Goal: Task Accomplishment & Management: Manage account settings

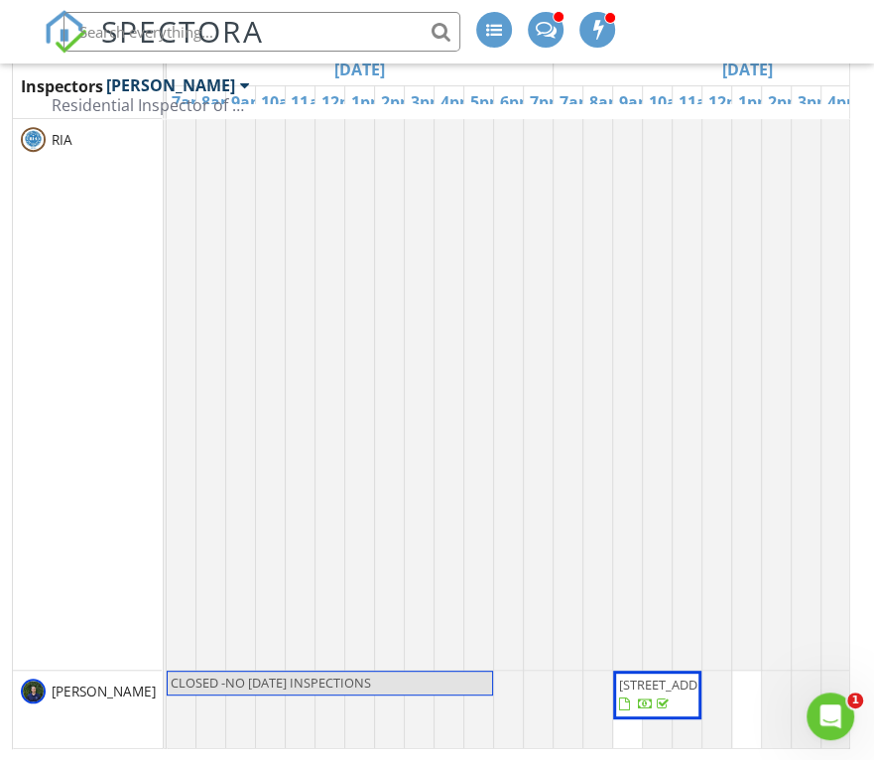
scroll to position [4564, 1330]
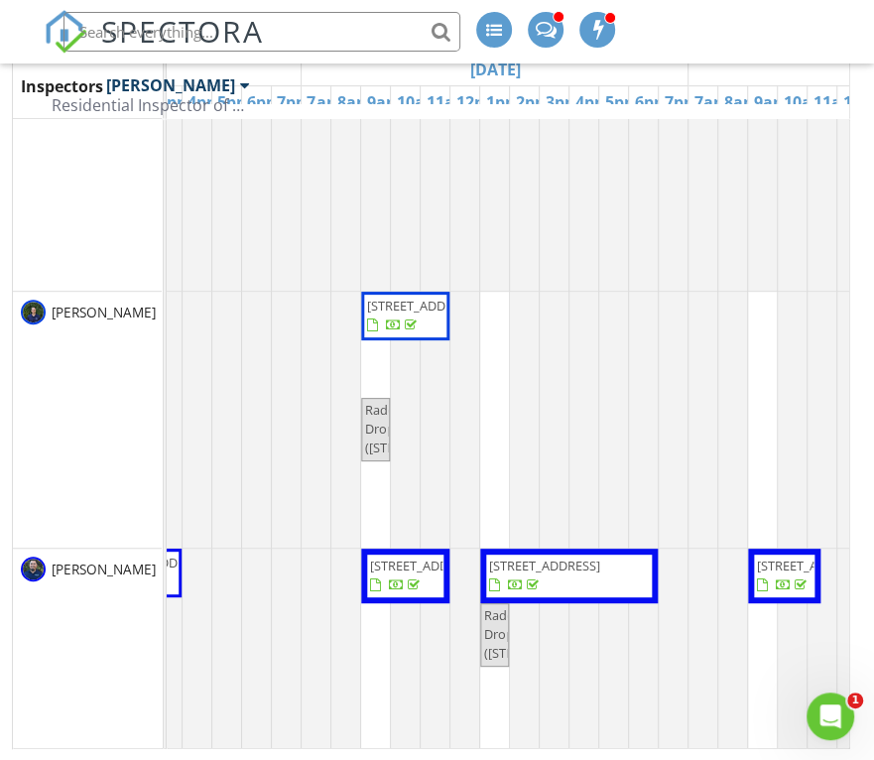
scroll to position [99, 683]
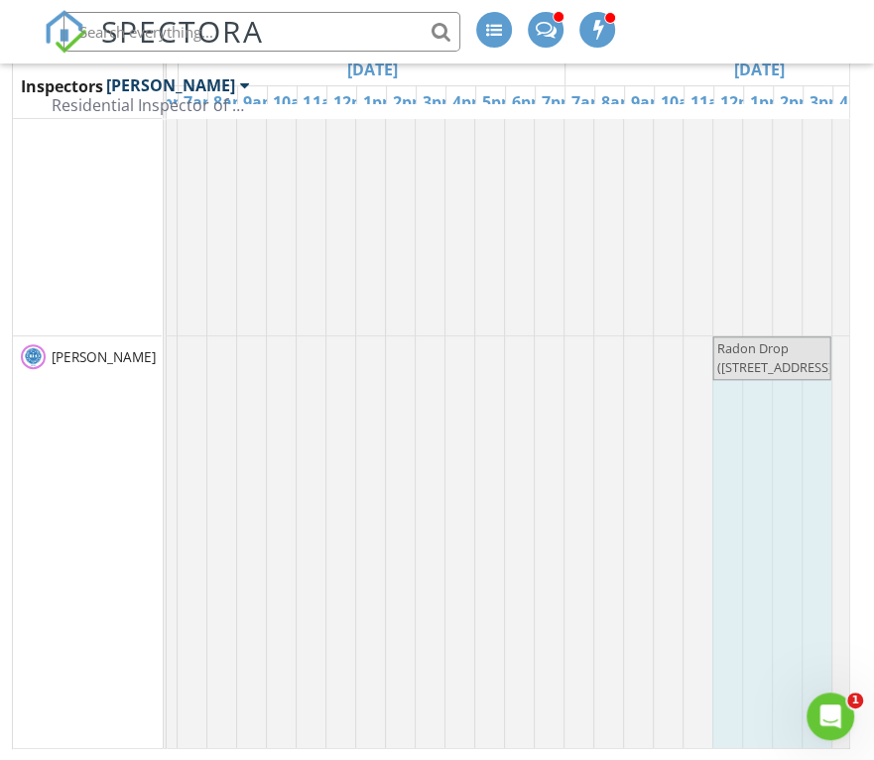
drag, startPoint x: 781, startPoint y: 383, endPoint x: 734, endPoint y: 370, distance: 48.4
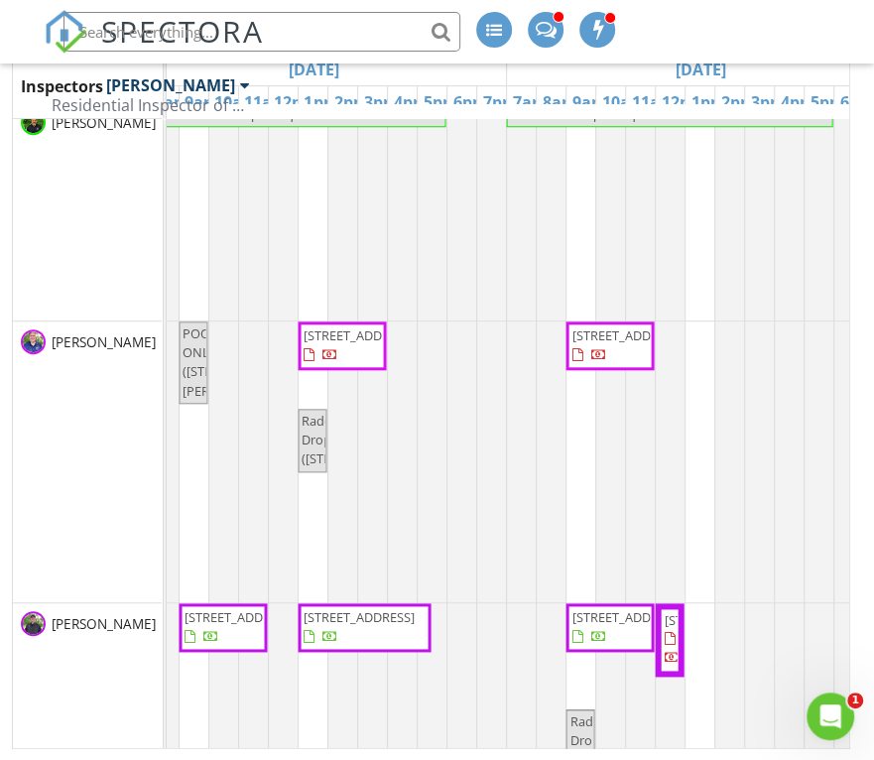
scroll to position [3991, 1594]
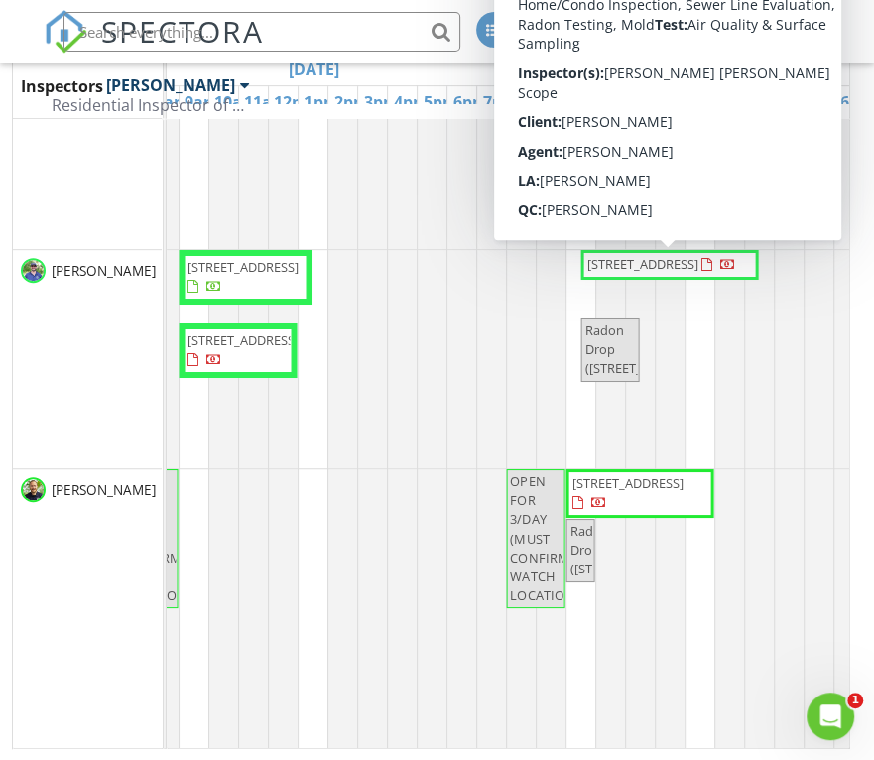
click at [655, 273] on span "[STREET_ADDRESS]" at bounding box center [641, 264] width 111 height 18
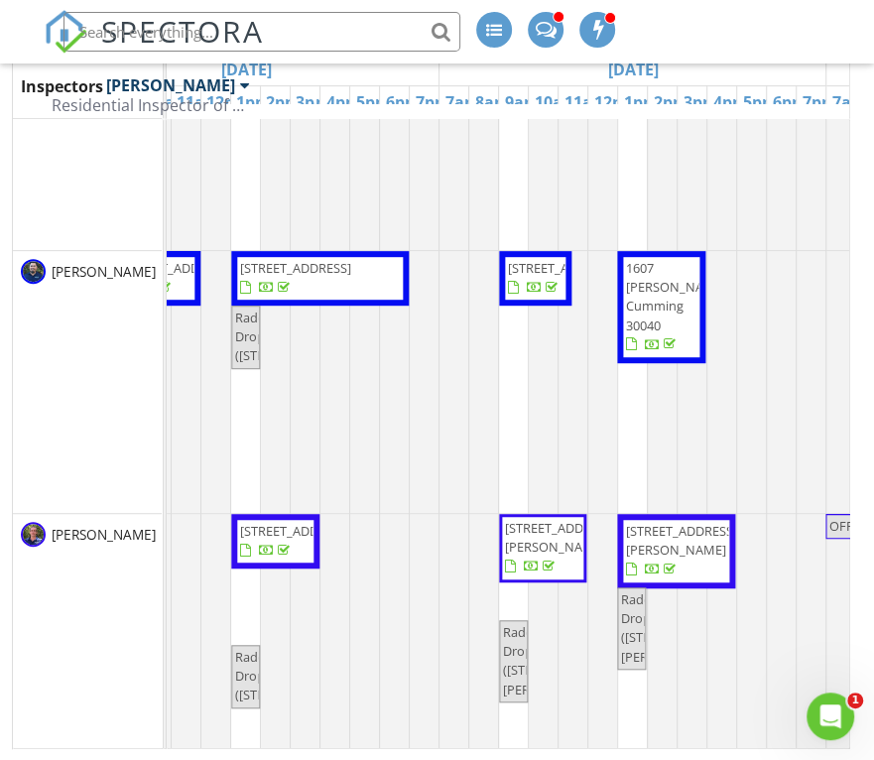
scroll to position [397, 962]
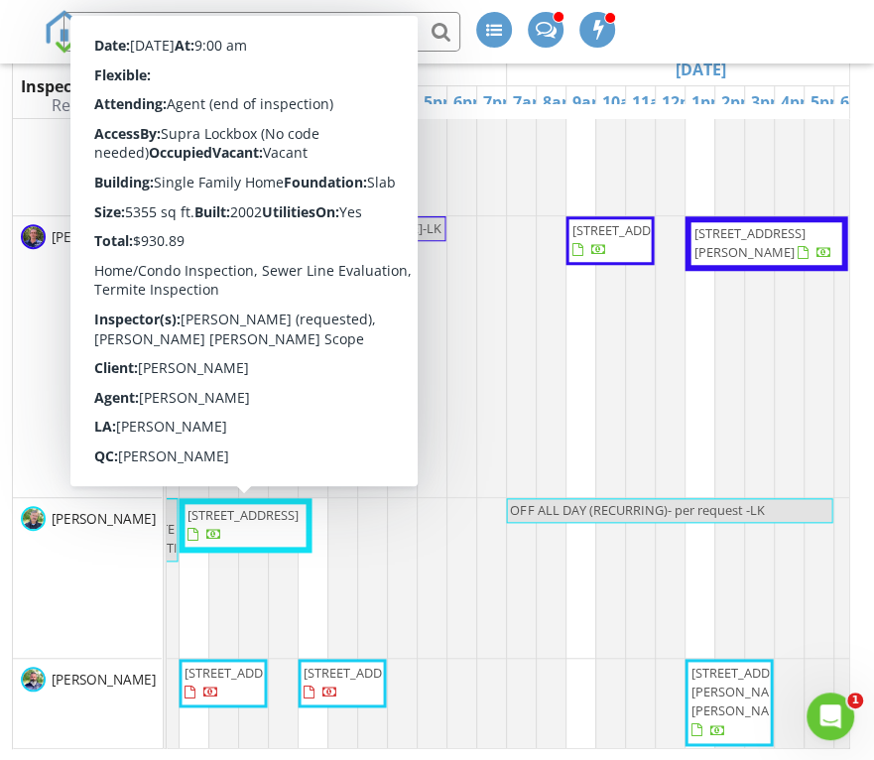
click at [231, 524] on span "[STREET_ADDRESS]" at bounding box center [243, 515] width 111 height 18
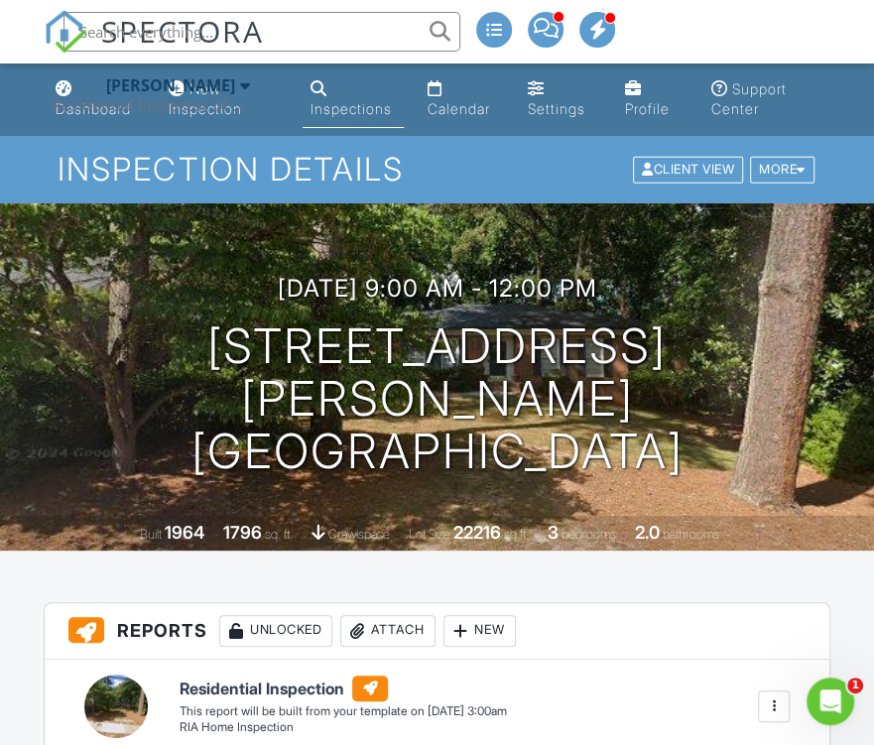
click at [63, 90] on div "[PERSON_NAME] Residential Inspector of [GEOGRAPHIC_DATA]" at bounding box center [151, 94] width 198 height 63
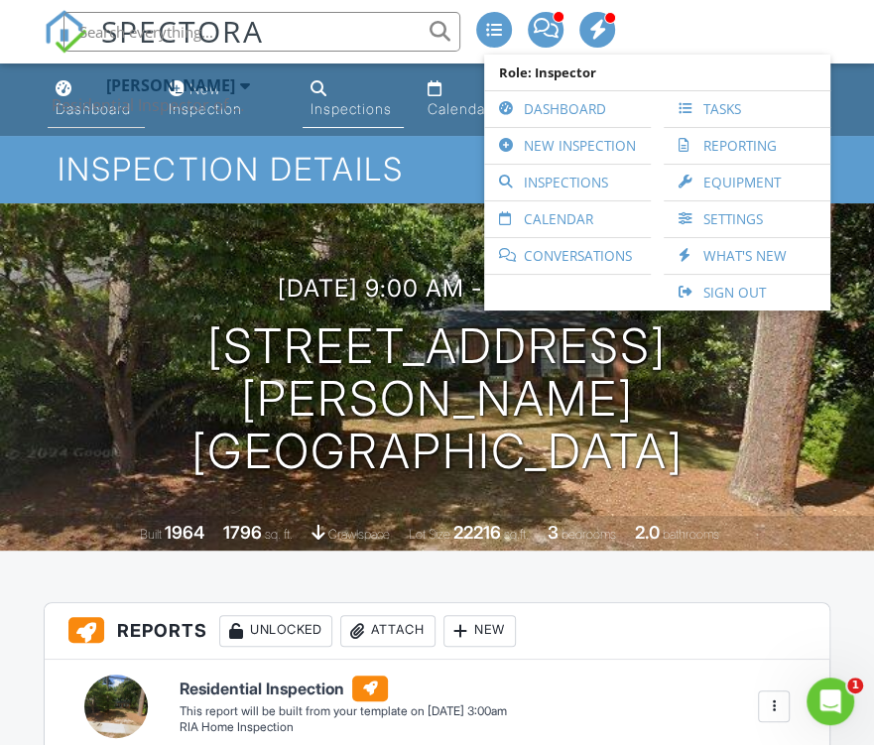
click at [106, 128] on li "Dashboard" at bounding box center [96, 99] width 105 height 72
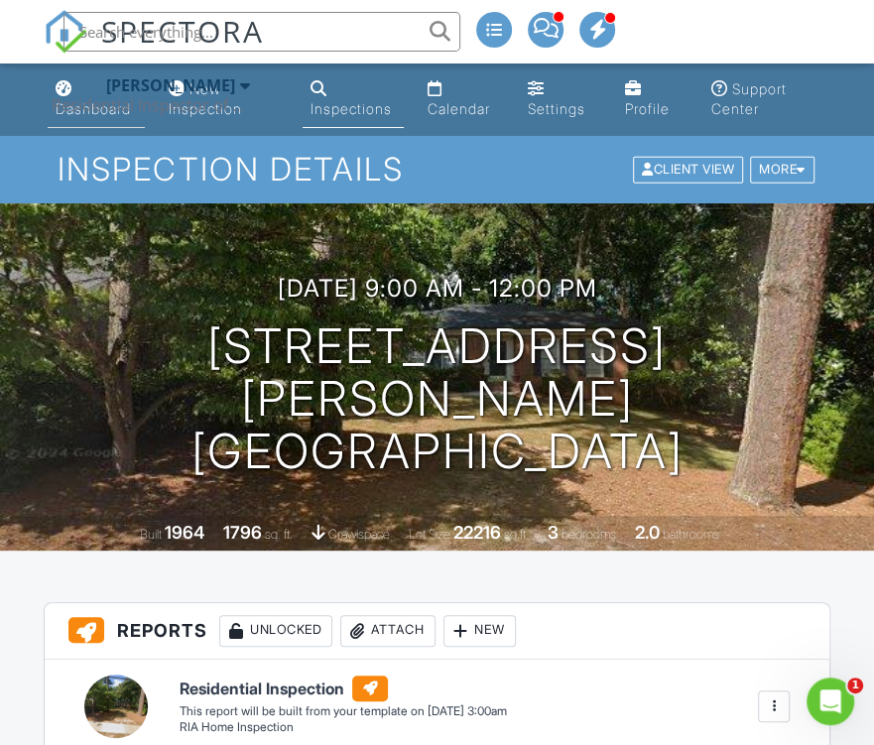
click at [96, 129] on li "Dashboard" at bounding box center [96, 99] width 105 height 72
click at [97, 122] on div "[PERSON_NAME] Residential Inspector of [GEOGRAPHIC_DATA]" at bounding box center [151, 94] width 198 height 63
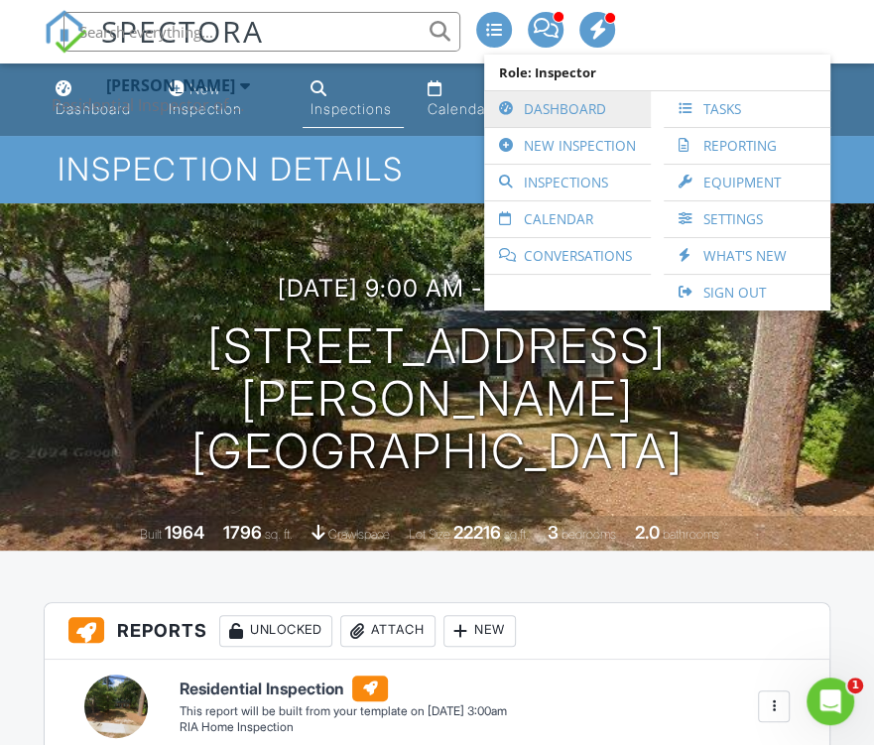
click at [579, 115] on link "Dashboard" at bounding box center [567, 109] width 147 height 36
